Goal: Task Accomplishment & Management: Complete application form

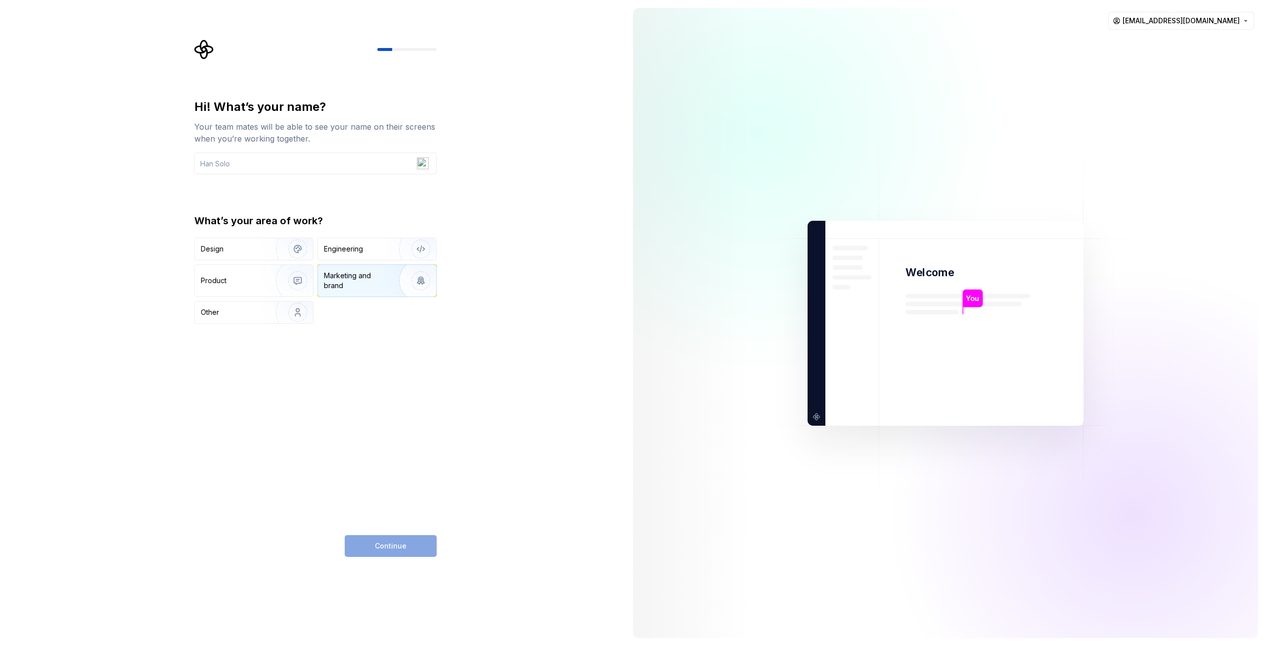
click at [336, 274] on div "Marketing and brand" at bounding box center [357, 281] width 67 height 20
click at [216, 165] on input "text" at bounding box center [315, 163] width 242 height 22
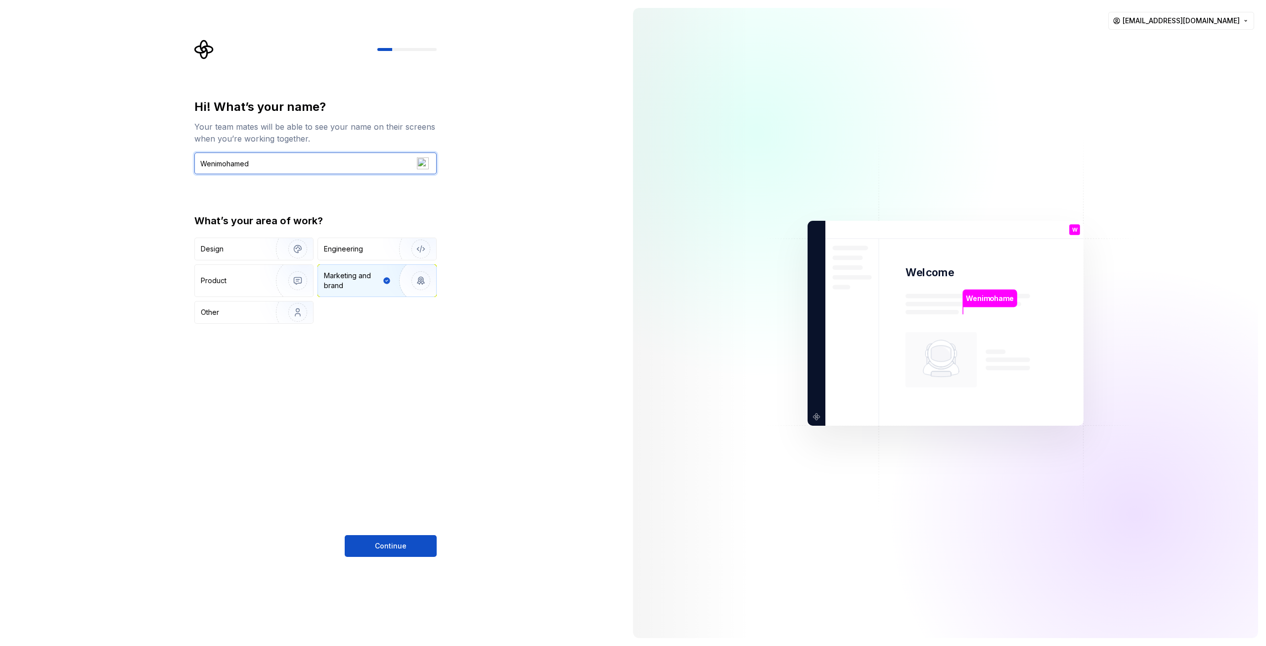
type input "Wenimohamed"
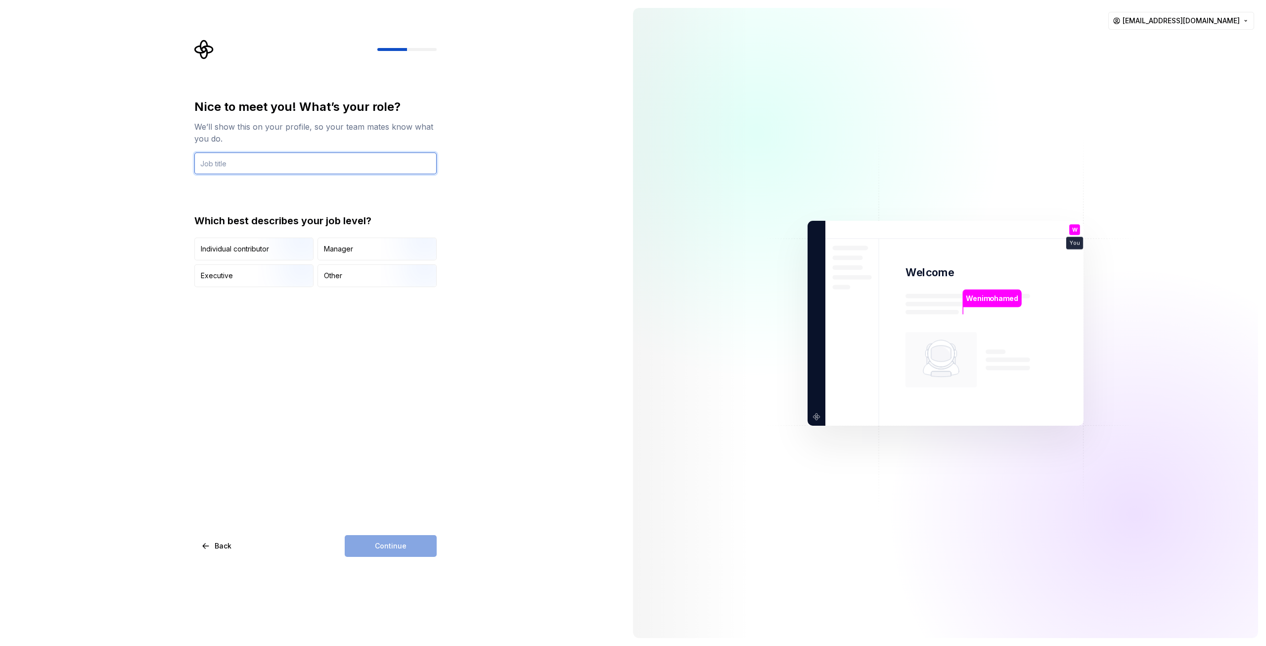
click at [212, 163] on input "text" at bounding box center [315, 163] width 242 height 22
click at [264, 273] on img "button" at bounding box center [289, 288] width 63 height 66
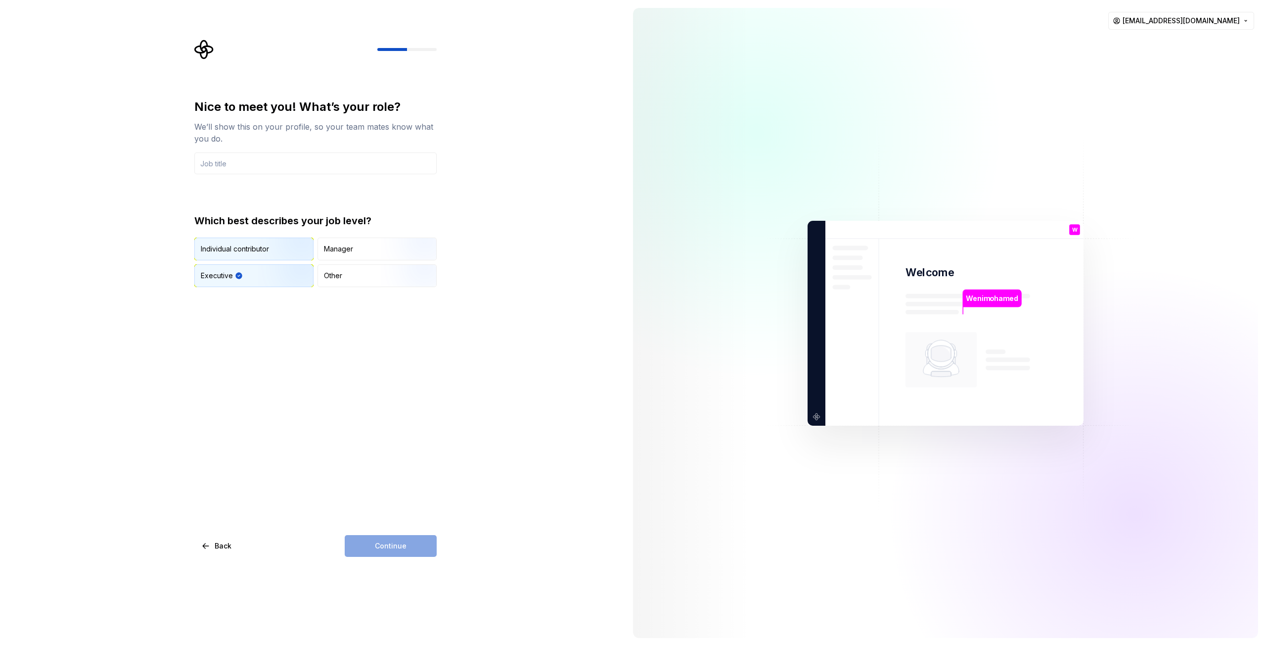
click at [228, 246] on div "Individual contributor" at bounding box center [235, 249] width 68 height 10
click at [382, 547] on div "Continue" at bounding box center [391, 546] width 92 height 22
click at [281, 167] on input "text" at bounding box center [315, 163] width 242 height 22
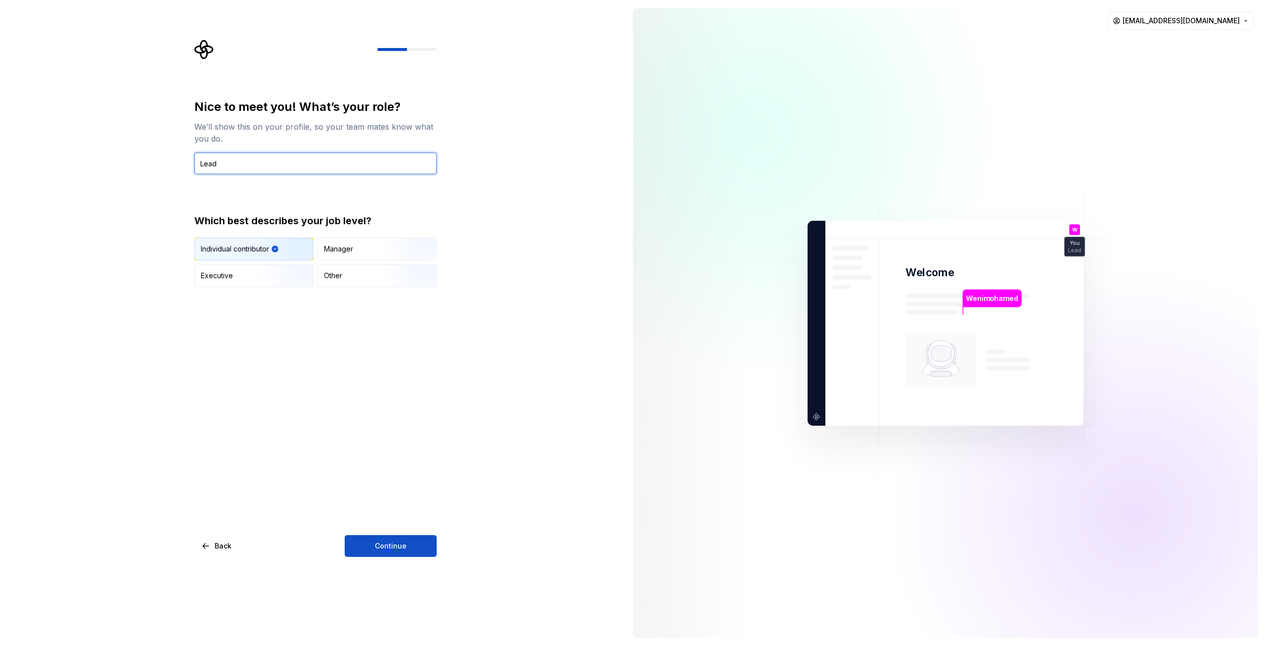
type input "Lead"
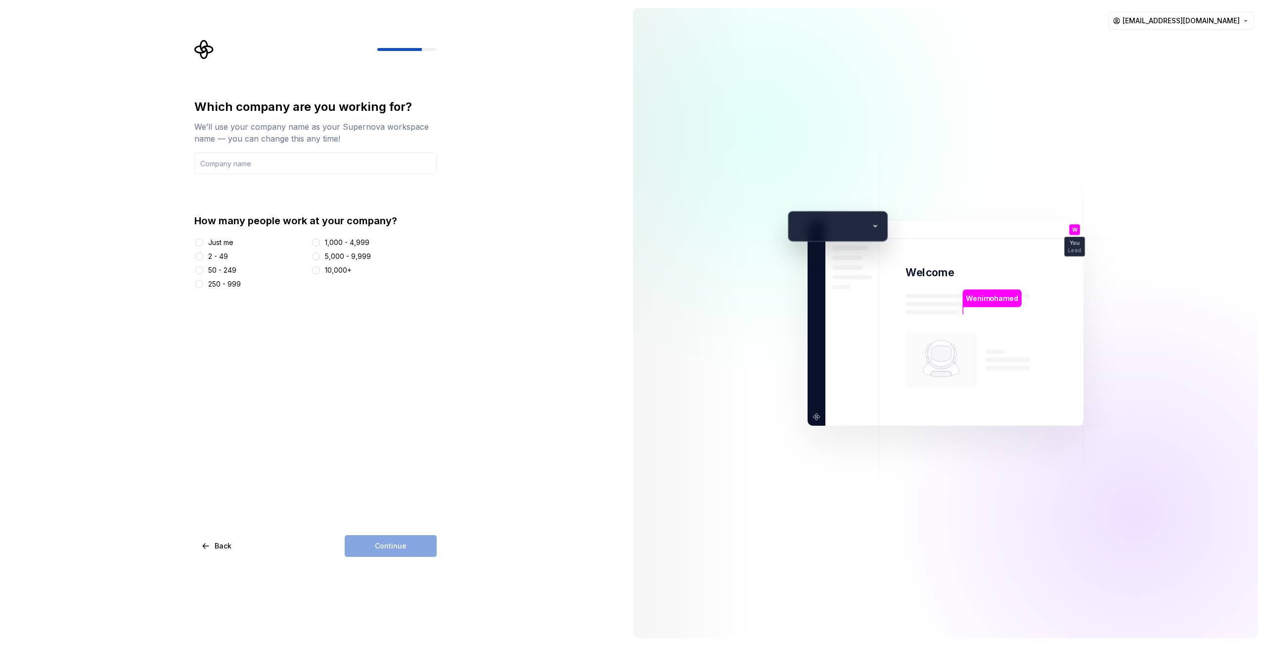
click at [338, 237] on div "1,000 - 4,999" at bounding box center [347, 242] width 45 height 10
click at [320, 238] on button "1,000 - 4,999" at bounding box center [316, 242] width 8 height 8
click at [399, 544] on div "Continue" at bounding box center [391, 546] width 92 height 22
click at [257, 157] on input "text" at bounding box center [315, 163] width 242 height 22
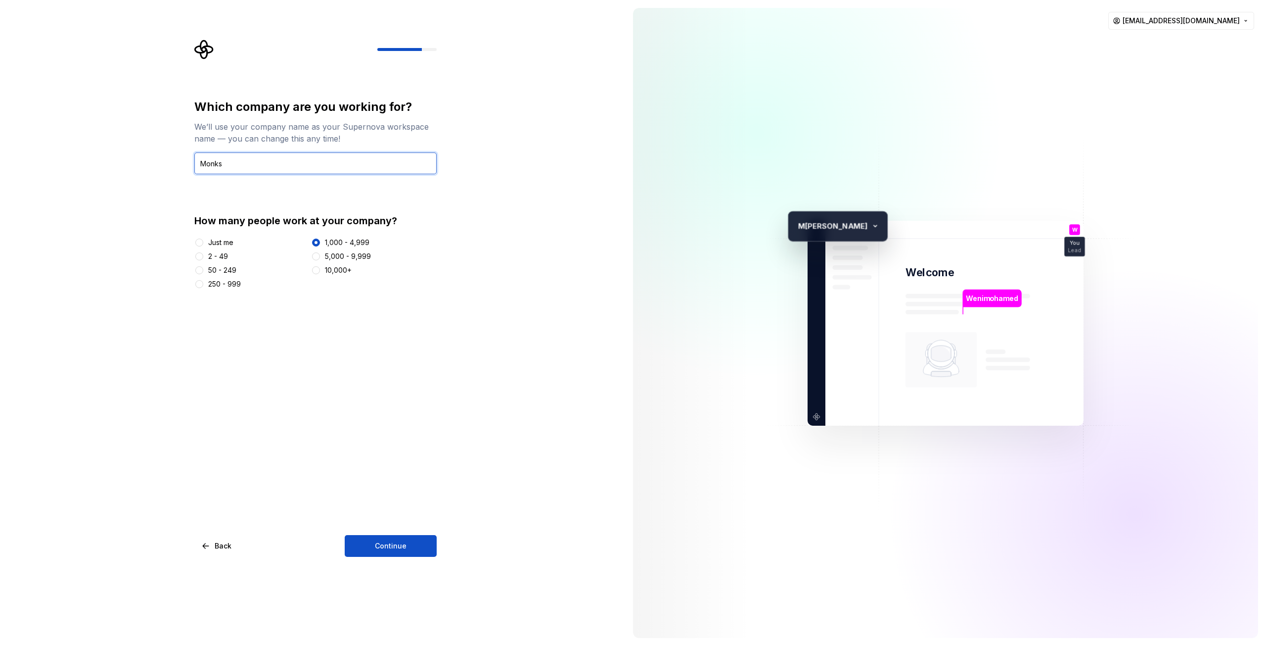
type input "Monks"
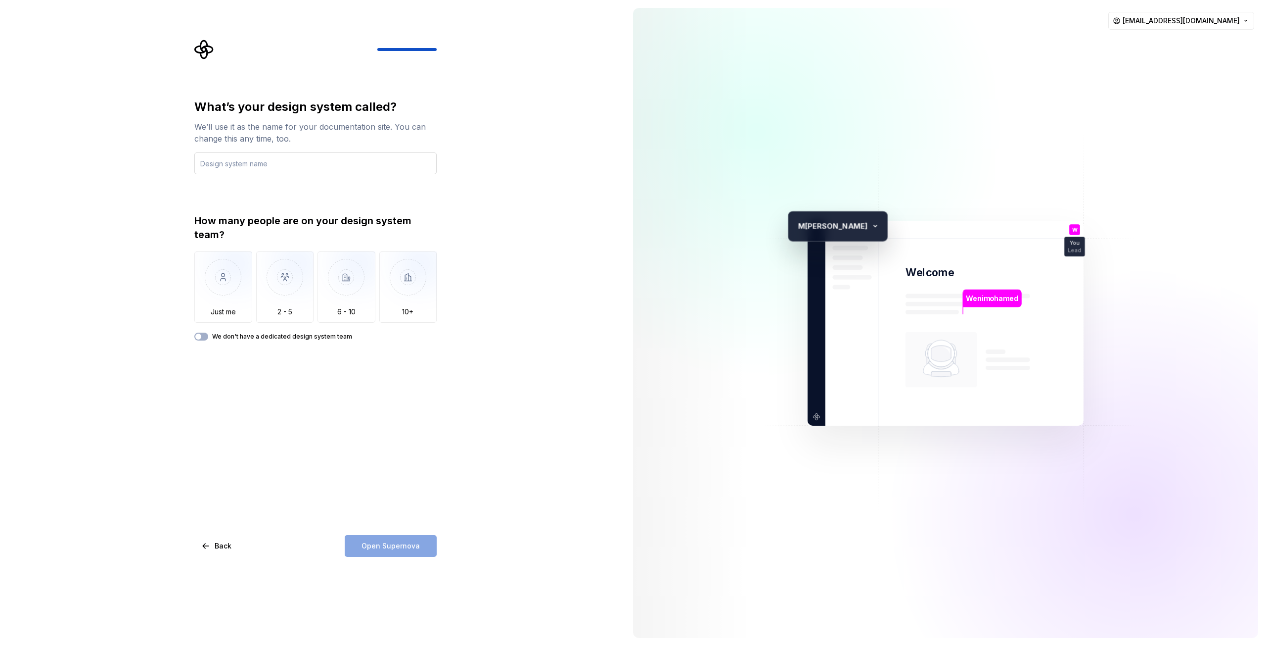
click at [264, 164] on input "text" at bounding box center [315, 163] width 242 height 22
type input "Weni"
click at [216, 265] on img "button" at bounding box center [223, 284] width 58 height 66
click at [393, 551] on button "Open Supernova" at bounding box center [391, 546] width 92 height 22
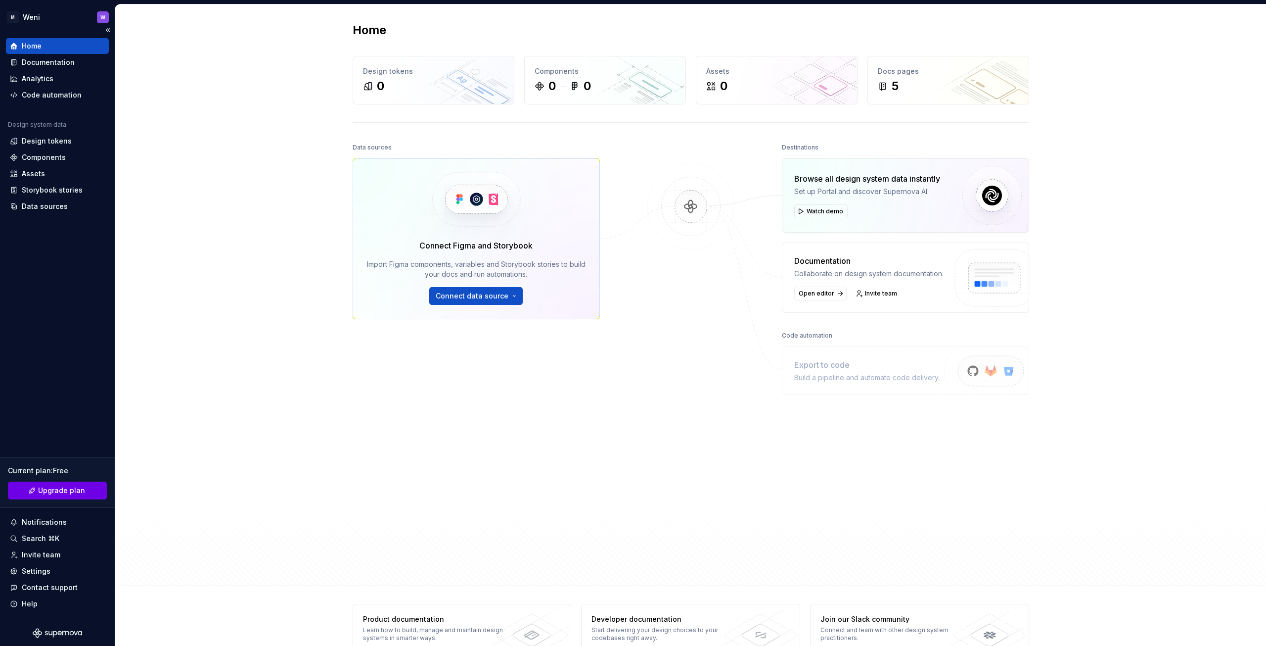
click at [94, 498] on button "Upgrade plan" at bounding box center [57, 490] width 99 height 18
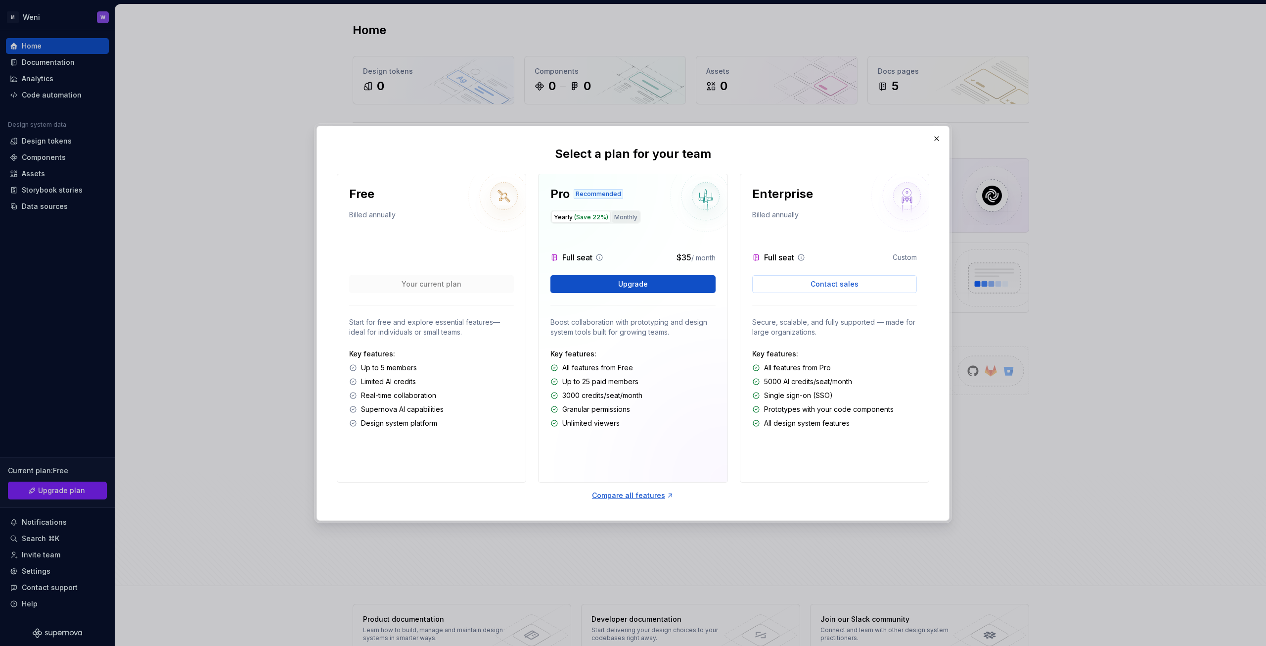
click at [623, 218] on button "Monthly" at bounding box center [626, 217] width 28 height 12
click at [677, 286] on button "Upgrade" at bounding box center [633, 284] width 165 height 18
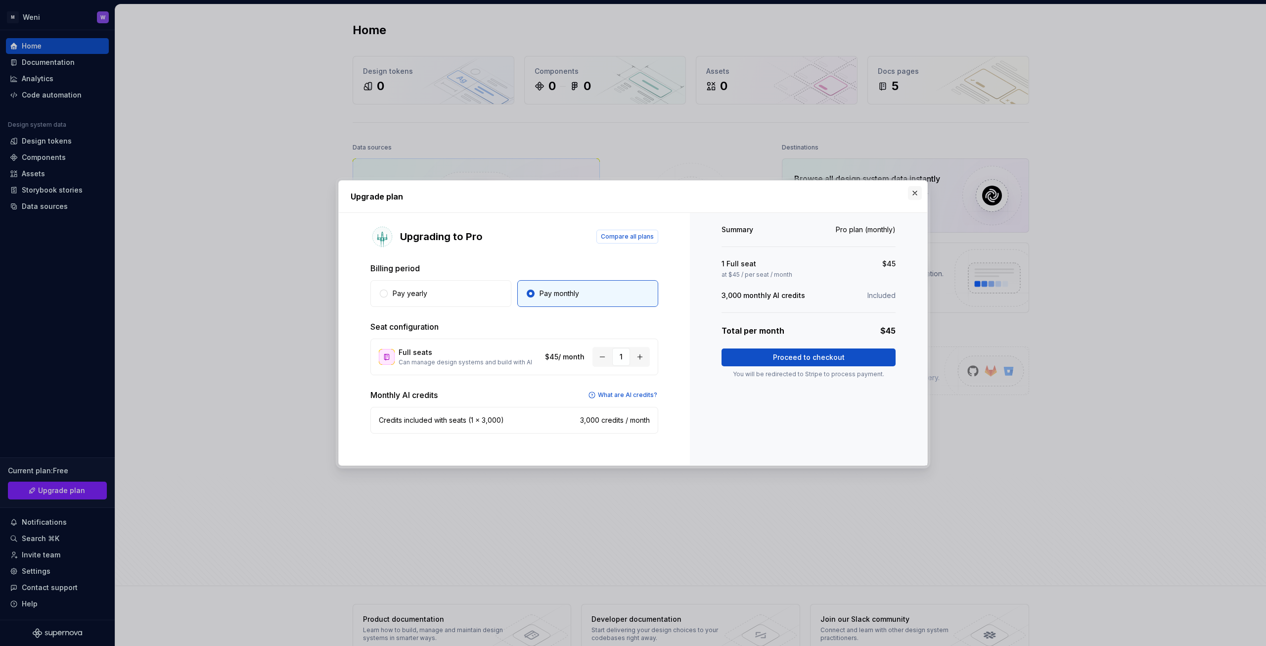
click at [912, 194] on button "button" at bounding box center [915, 193] width 14 height 14
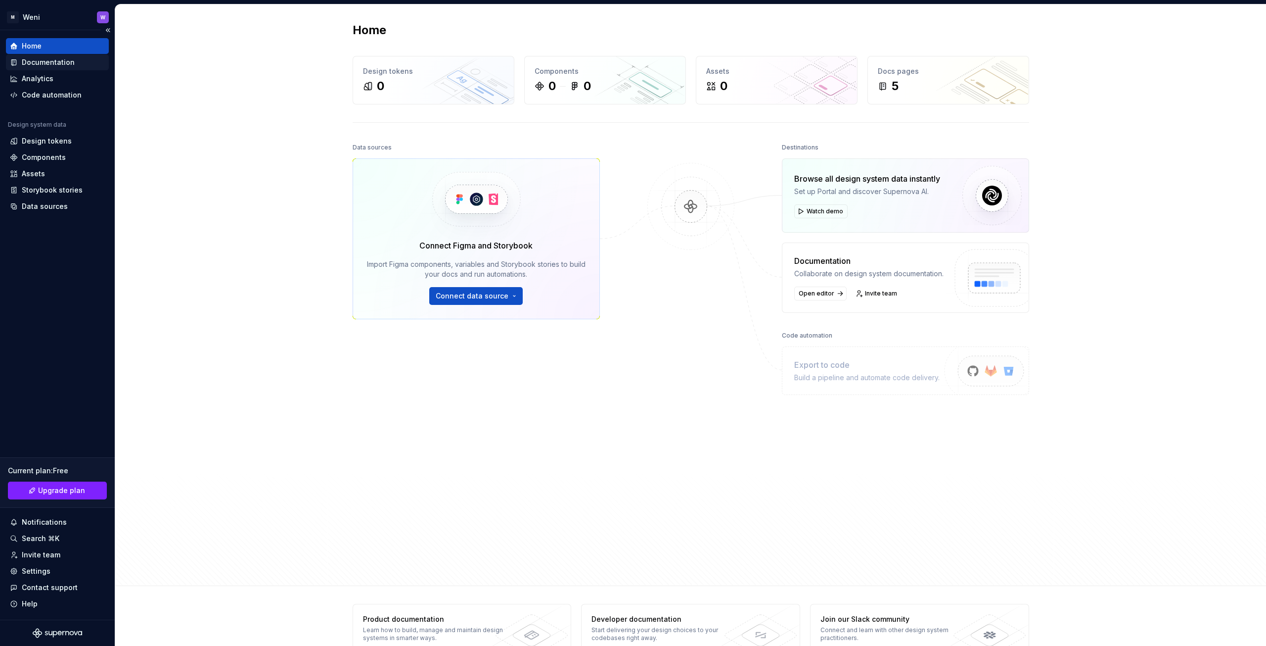
click at [44, 64] on div "Documentation" at bounding box center [48, 62] width 53 height 10
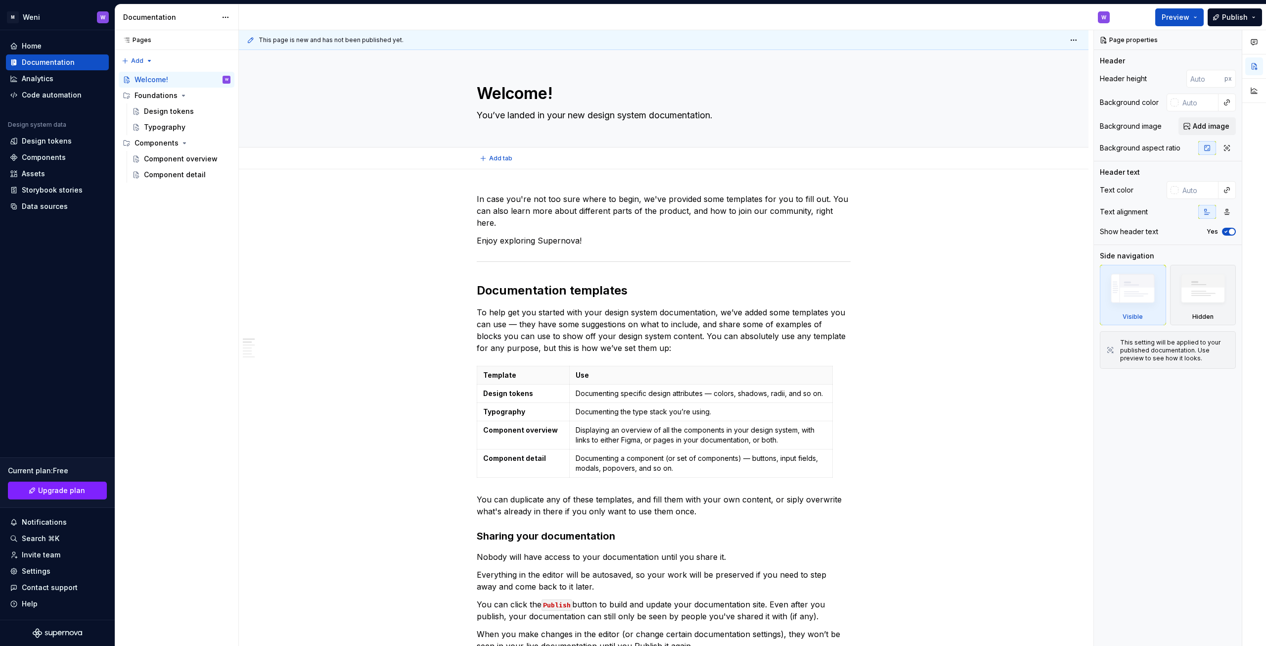
type textarea "*"
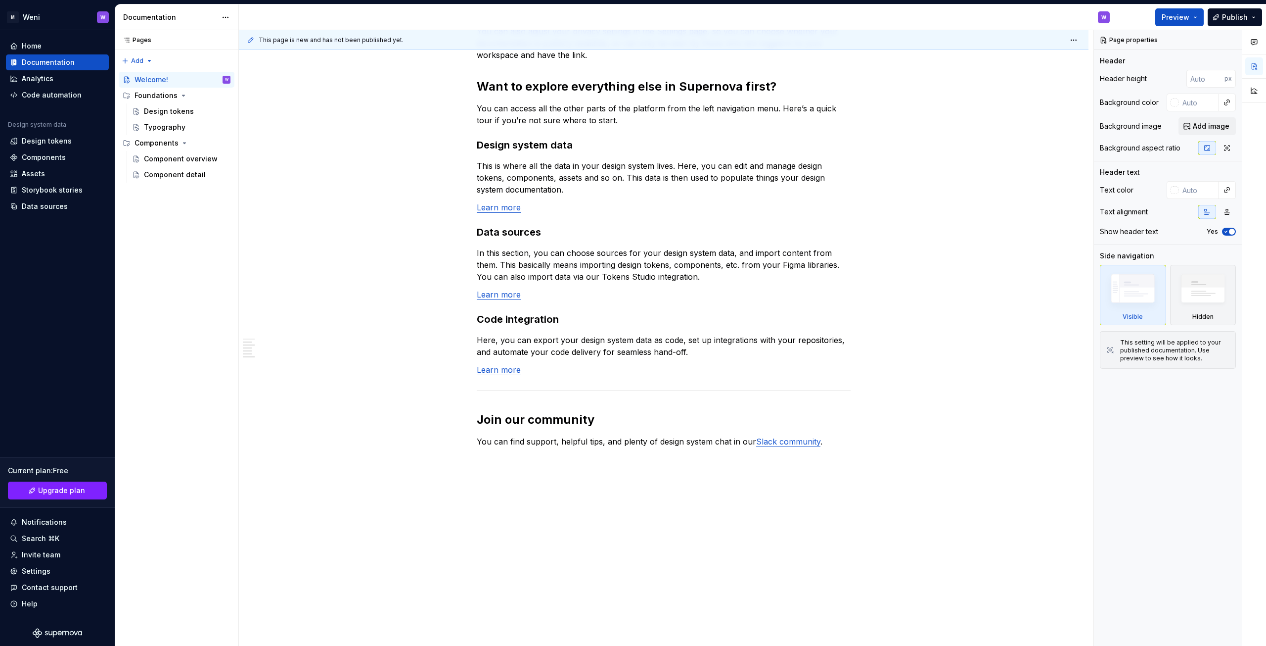
scroll to position [661, 0]
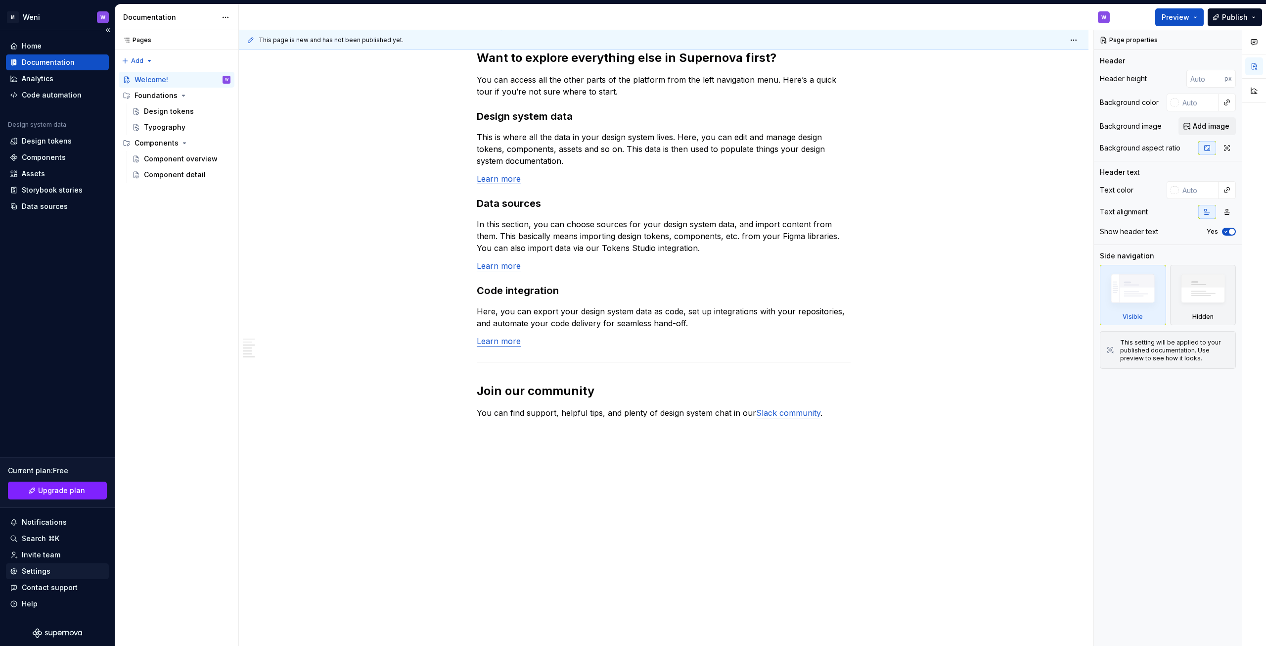
click at [59, 572] on div "Settings" at bounding box center [57, 571] width 95 height 10
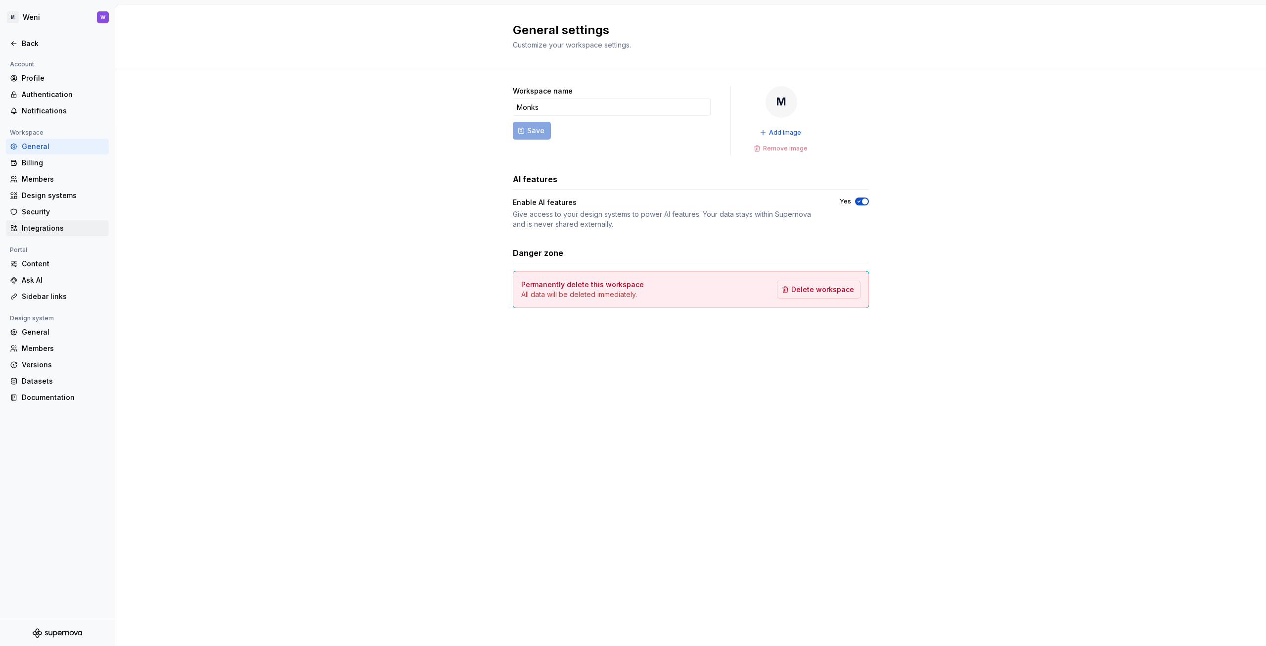
click at [55, 228] on div "Integrations" at bounding box center [63, 228] width 83 height 10
